Goal: Check status: Check status

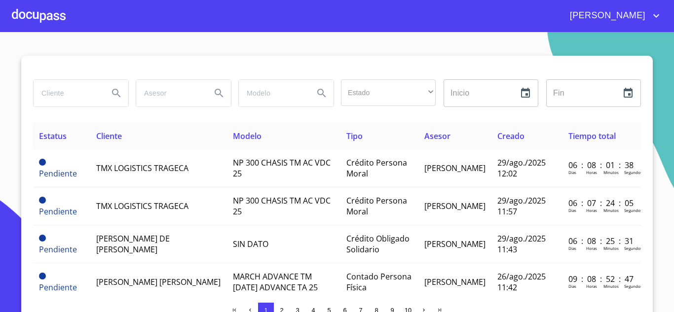
click at [80, 93] on input "search" at bounding box center [67, 93] width 67 height 27
type input "[PERSON_NAME]"
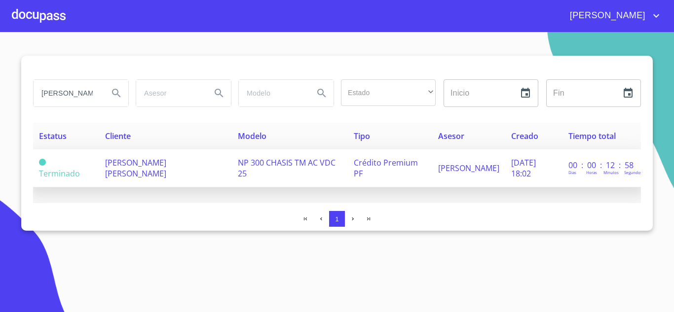
click at [156, 159] on td "[PERSON_NAME] [PERSON_NAME]" at bounding box center [165, 169] width 133 height 38
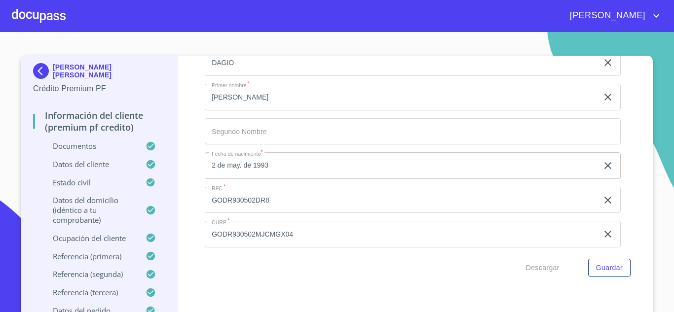
scroll to position [2897, 0]
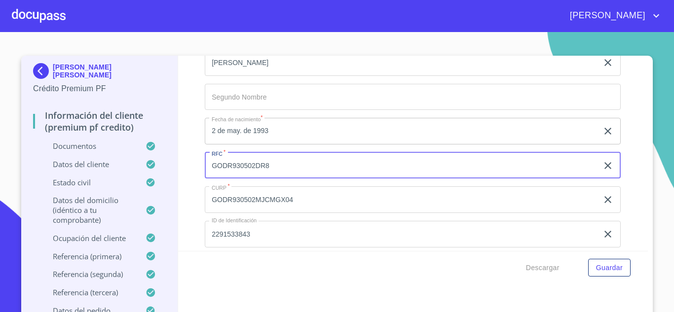
click at [267, 178] on input "GODR930502DR8" at bounding box center [401, 165] width 393 height 27
click at [251, 174] on input "GODR930502DR8" at bounding box center [401, 165] width 393 height 27
